Goal: Information Seeking & Learning: Learn about a topic

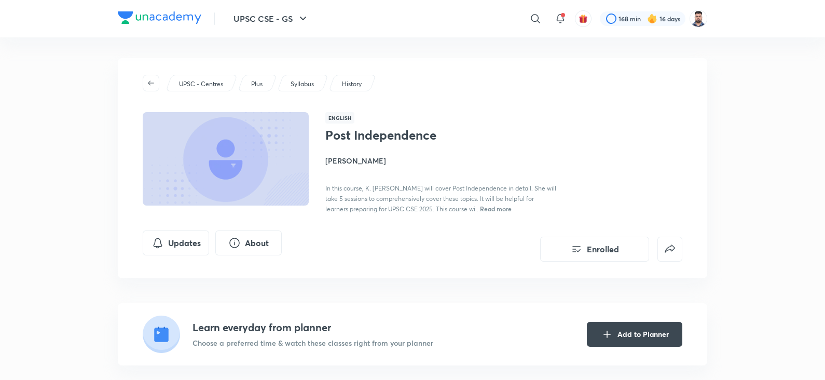
click at [448, 238] on div "Updates About Enrolled" at bounding box center [413, 245] width 540 height 31
click at [463, 138] on h1 "Post Independence" at bounding box center [410, 135] width 170 height 15
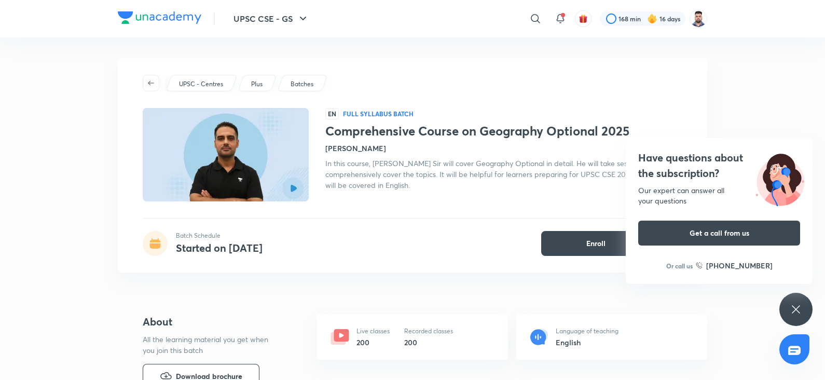
click at [436, 209] on div "UPSC - Centres Plus Batches EN Full Syllabus Batch Comprehensive Course on Geog…" at bounding box center [412, 165] width 589 height 214
click at [790, 306] on icon at bounding box center [796, 309] width 12 height 12
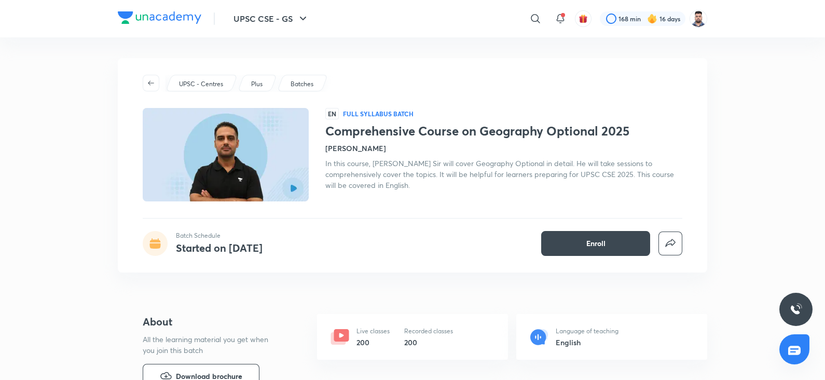
click at [407, 203] on div "UPSC - Centres Plus Batches EN Full Syllabus Batch Comprehensive Course on Geog…" at bounding box center [412, 165] width 589 height 214
click at [405, 186] on span "In this course, [PERSON_NAME] Sir will cover Geography Optional in detail. He w…" at bounding box center [499, 174] width 349 height 32
click at [415, 180] on div "In this course, [PERSON_NAME] Sir will cover Geography Optional in detail. He w…" at bounding box center [503, 174] width 357 height 33
click at [407, 192] on div "EN Full Syllabus Batch Comprehensive Course on Geography Optional 2025 [PERSON_…" at bounding box center [503, 154] width 357 height 93
click at [460, 196] on div "EN Full Syllabus Batch Comprehensive Course on Geography Optional 2025 [PERSON_…" at bounding box center [503, 154] width 357 height 93
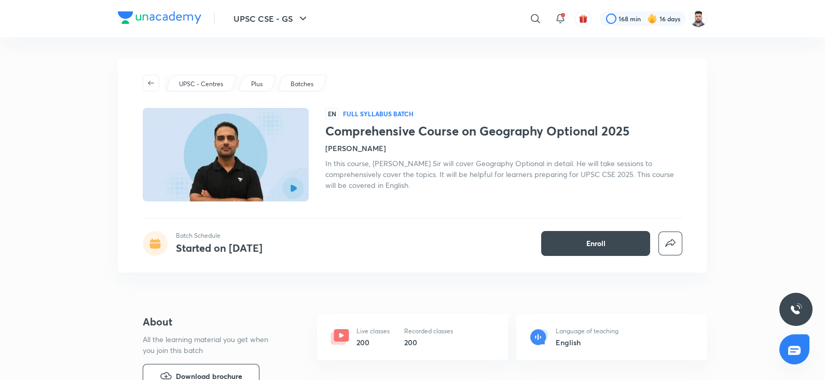
click at [477, 213] on div "UPSC - Centres Plus Batches EN Full Syllabus Batch Comprehensive Course on Geog…" at bounding box center [412, 165] width 589 height 214
click at [433, 217] on div "UPSC - Centres Plus Batches EN Full Syllabus Batch Comprehensive Course on Geog…" at bounding box center [412, 165] width 589 height 214
drag, startPoint x: 420, startPoint y: 183, endPoint x: 327, endPoint y: 113, distance: 116.6
click at [327, 113] on div "EN Full Syllabus Batch Comprehensive Course on Geography Optional 2025 [PERSON_…" at bounding box center [503, 154] width 357 height 93
click at [368, 178] on div "In this course, [PERSON_NAME] Sir will cover Geography Optional in detail. He w…" at bounding box center [503, 174] width 357 height 33
